Goal: Information Seeking & Learning: Compare options

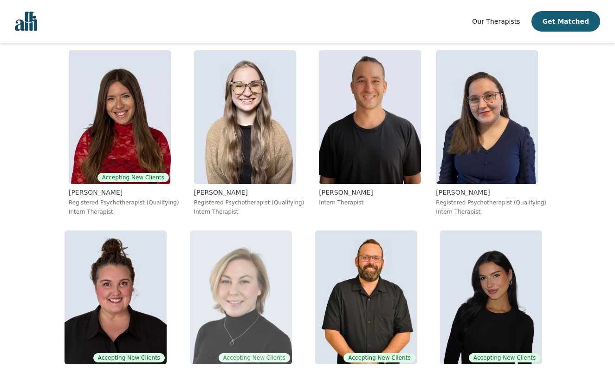
scroll to position [199, 0]
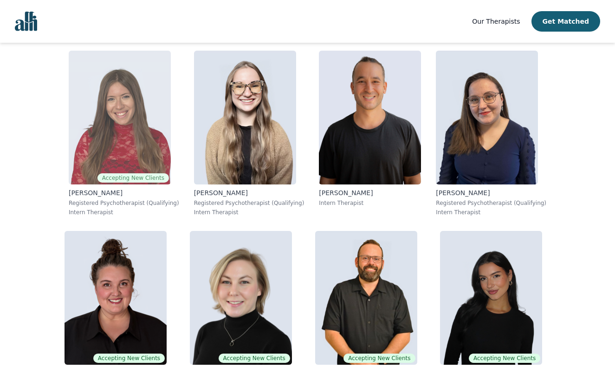
click at [142, 134] on img at bounding box center [120, 118] width 102 height 134
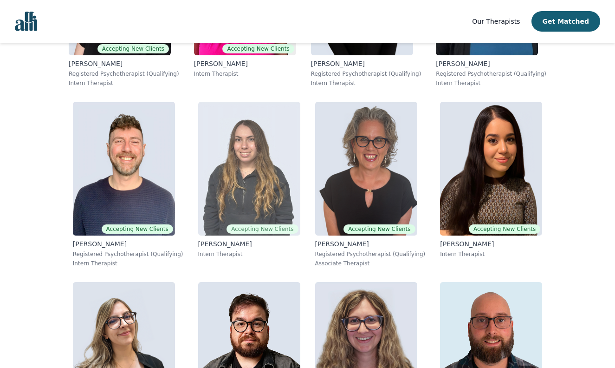
scroll to position [5011, 0]
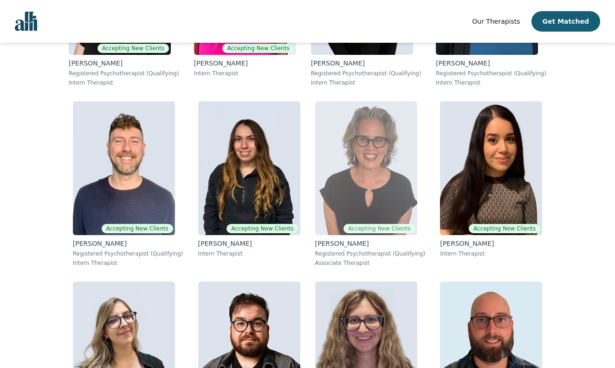
click at [379, 164] on img at bounding box center [366, 168] width 102 height 134
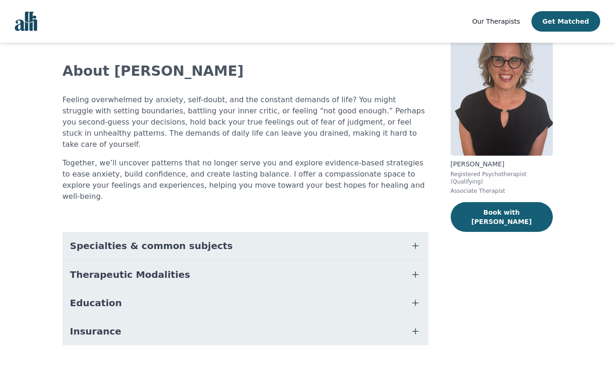
scroll to position [43, 0]
click at [190, 289] on button "Education" at bounding box center [246, 303] width 366 height 28
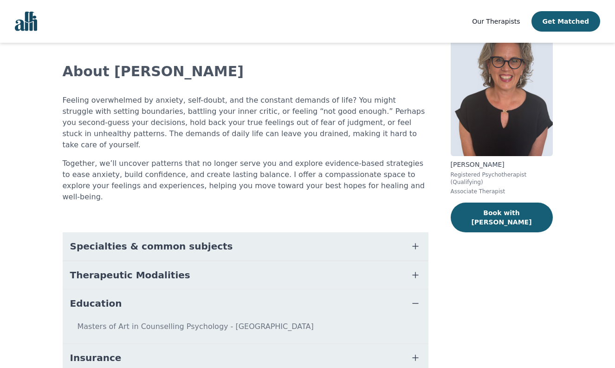
click at [191, 261] on button "Therapeutic Modalities" at bounding box center [246, 275] width 366 height 28
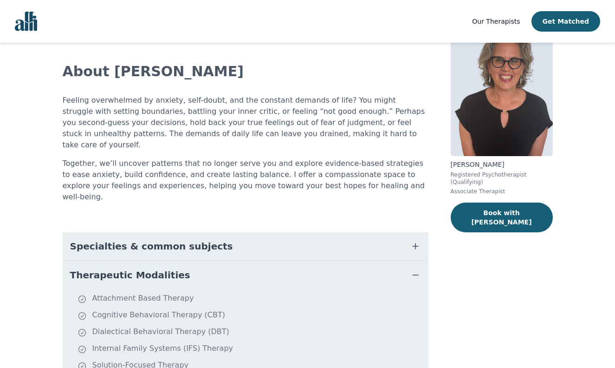
click at [192, 240] on span "Specialties & common subjects" at bounding box center [151, 246] width 163 height 13
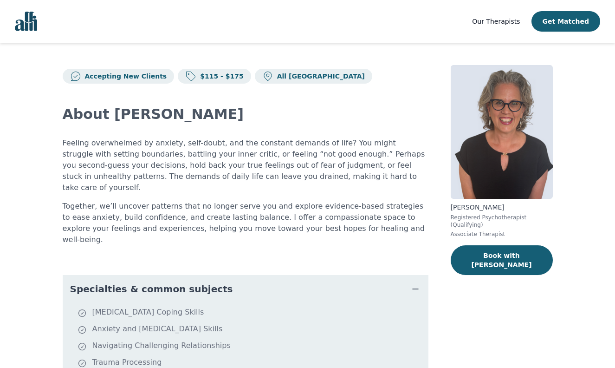
scroll to position [0, 0]
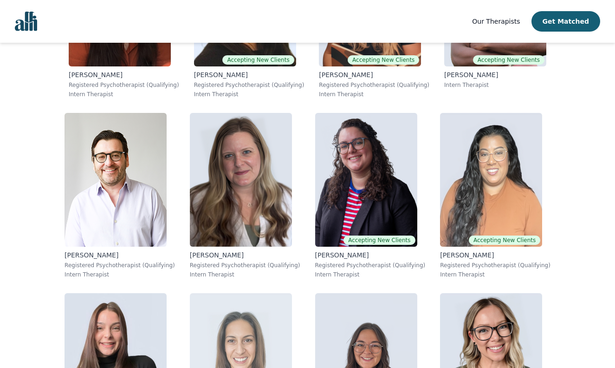
scroll to position [5899, 0]
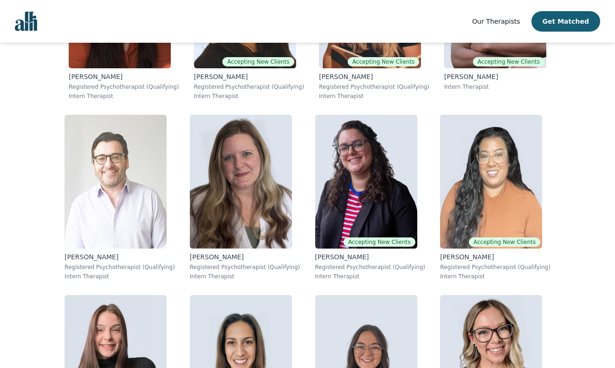
click at [128, 201] on img at bounding box center [116, 182] width 102 height 134
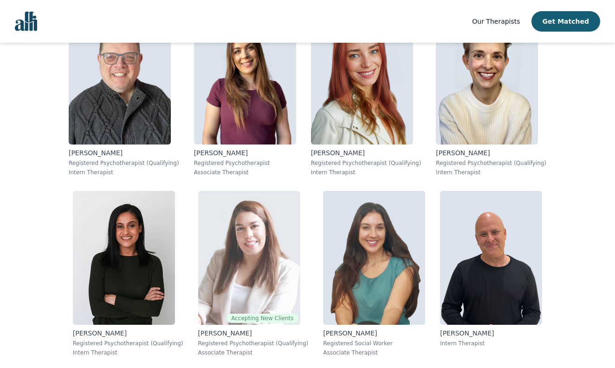
scroll to position [1140, 0]
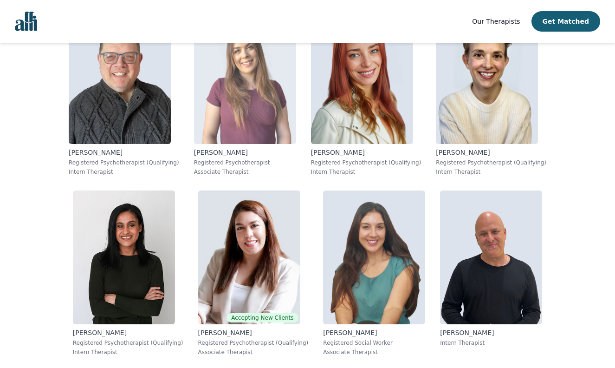
click at [259, 78] on img at bounding box center [245, 77] width 102 height 134
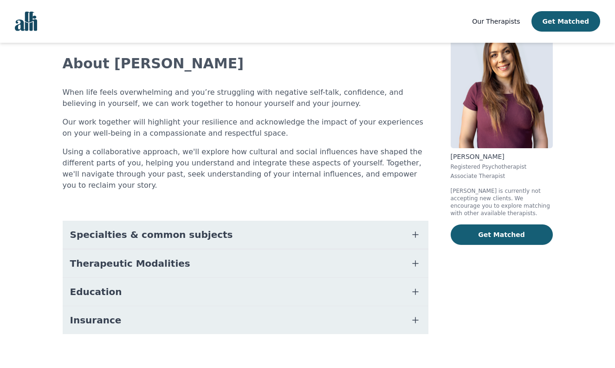
scroll to position [50, 0]
click at [217, 309] on button "Insurance" at bounding box center [246, 320] width 366 height 28
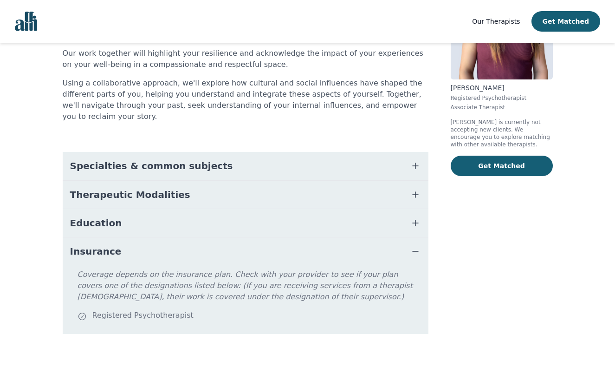
scroll to position [119, 0]
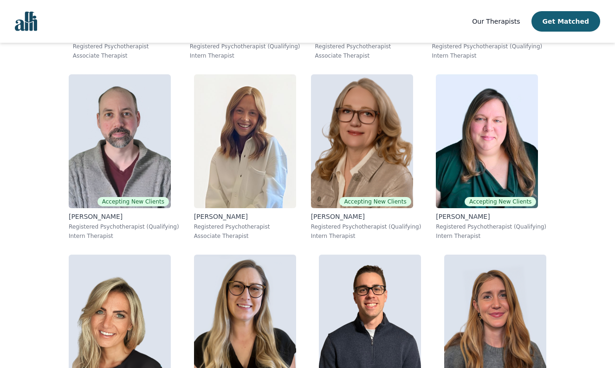
scroll to position [3058, 0]
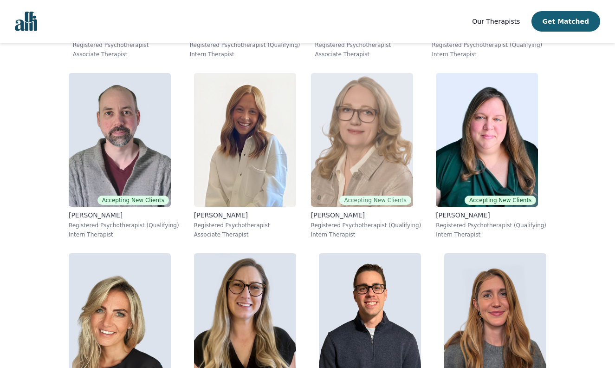
click at [351, 153] on img at bounding box center [362, 140] width 102 height 134
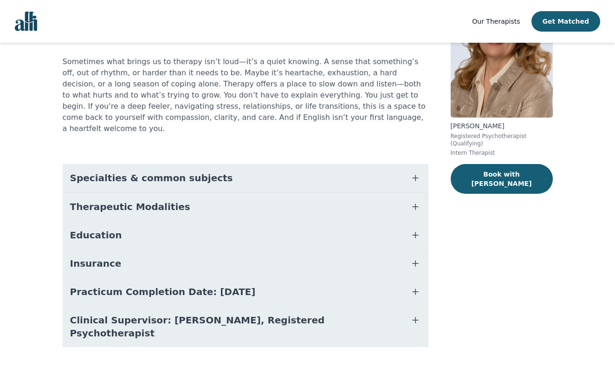
scroll to position [81, 0]
click at [237, 221] on button "Education" at bounding box center [246, 235] width 366 height 28
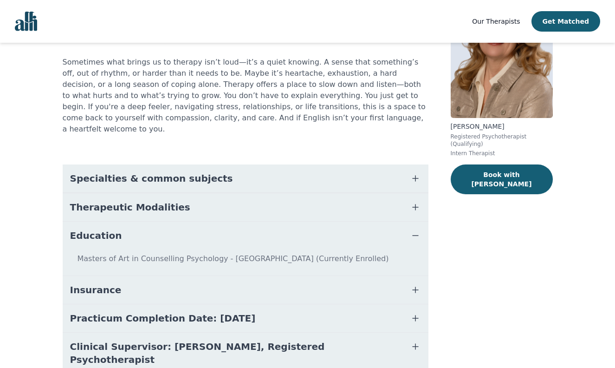
click at [206, 193] on button "Therapeutic Modalities" at bounding box center [246, 207] width 366 height 28
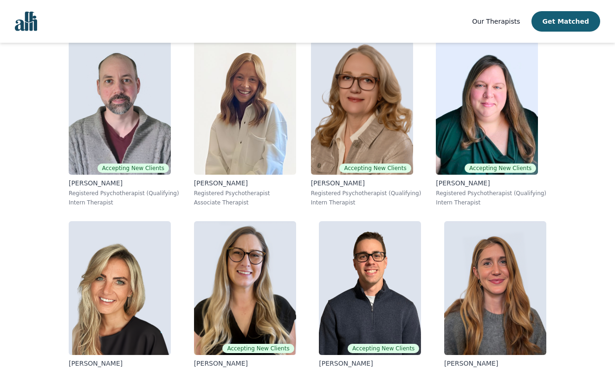
scroll to position [3095, 0]
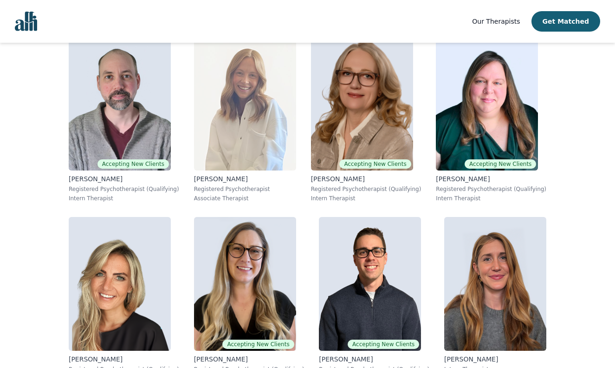
click at [253, 105] on img at bounding box center [245, 104] width 102 height 134
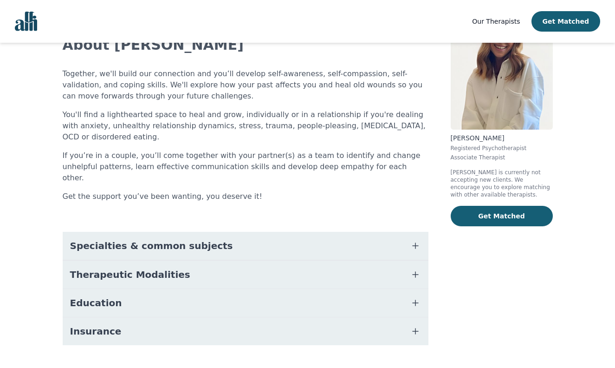
scroll to position [69, 0]
click at [176, 289] on button "Education" at bounding box center [246, 303] width 366 height 28
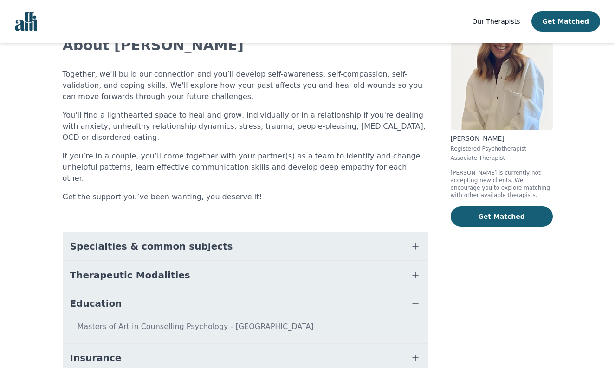
click at [184, 261] on button "Therapeutic Modalities" at bounding box center [246, 275] width 366 height 28
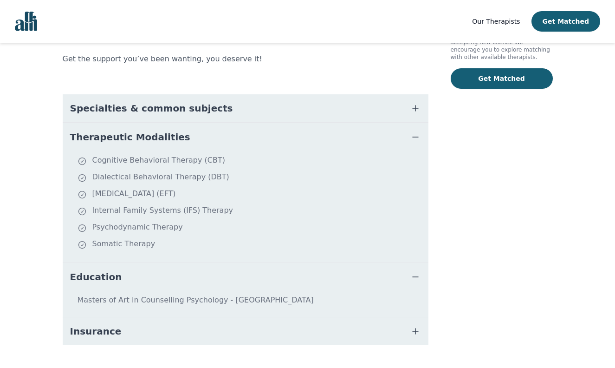
scroll to position [206, 0]
click at [136, 318] on button "Insurance" at bounding box center [246, 332] width 366 height 28
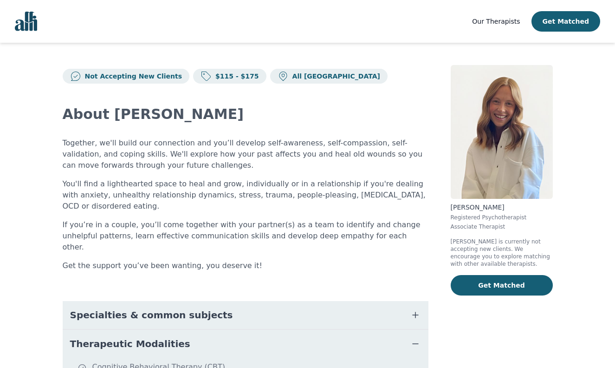
scroll to position [0, 0]
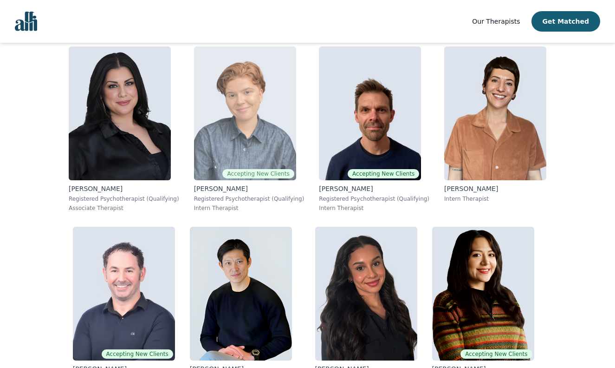
scroll to position [2006, 0]
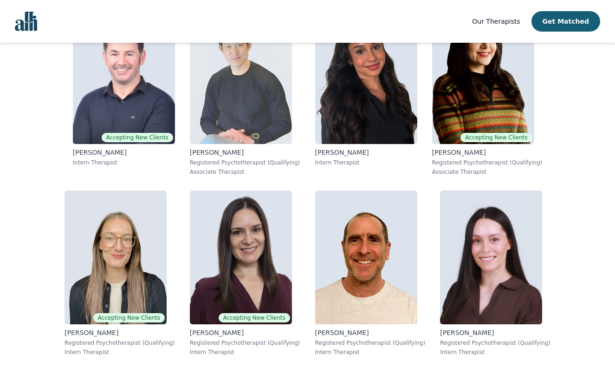
click at [239, 118] on img at bounding box center [241, 77] width 102 height 134
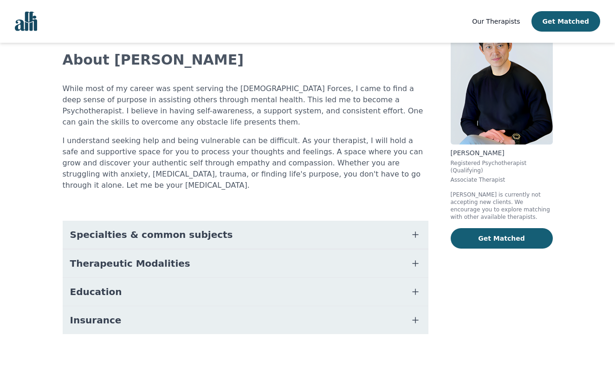
scroll to position [54, 0]
click at [191, 285] on button "Education" at bounding box center [246, 292] width 366 height 28
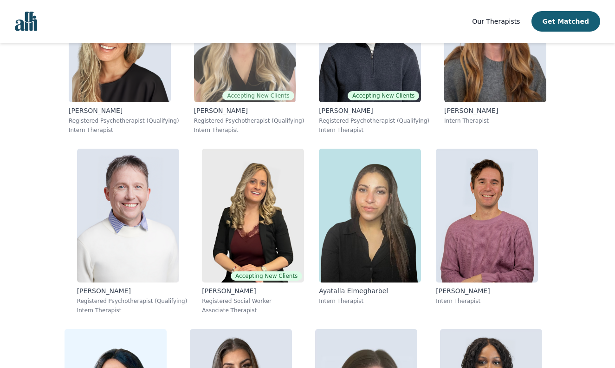
scroll to position [3347, 0]
